Goal: Task Accomplishment & Management: Complete application form

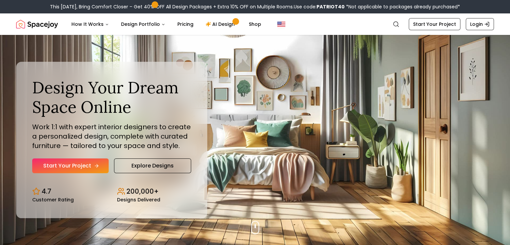
click at [80, 158] on link "Start Your Project" at bounding box center [70, 165] width 76 height 15
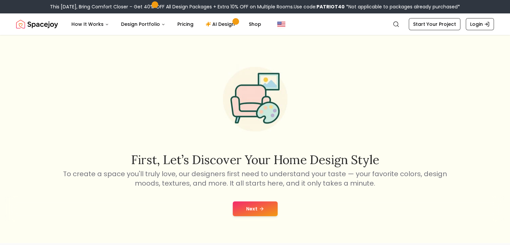
click at [260, 206] on icon at bounding box center [261, 208] width 5 height 5
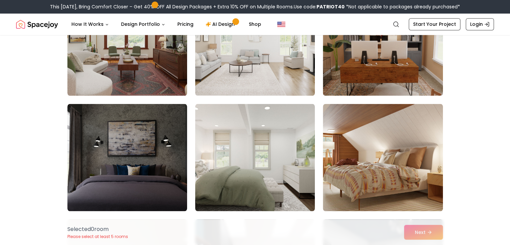
scroll to position [1150, 0]
